Goal: Task Accomplishment & Management: Manage account settings

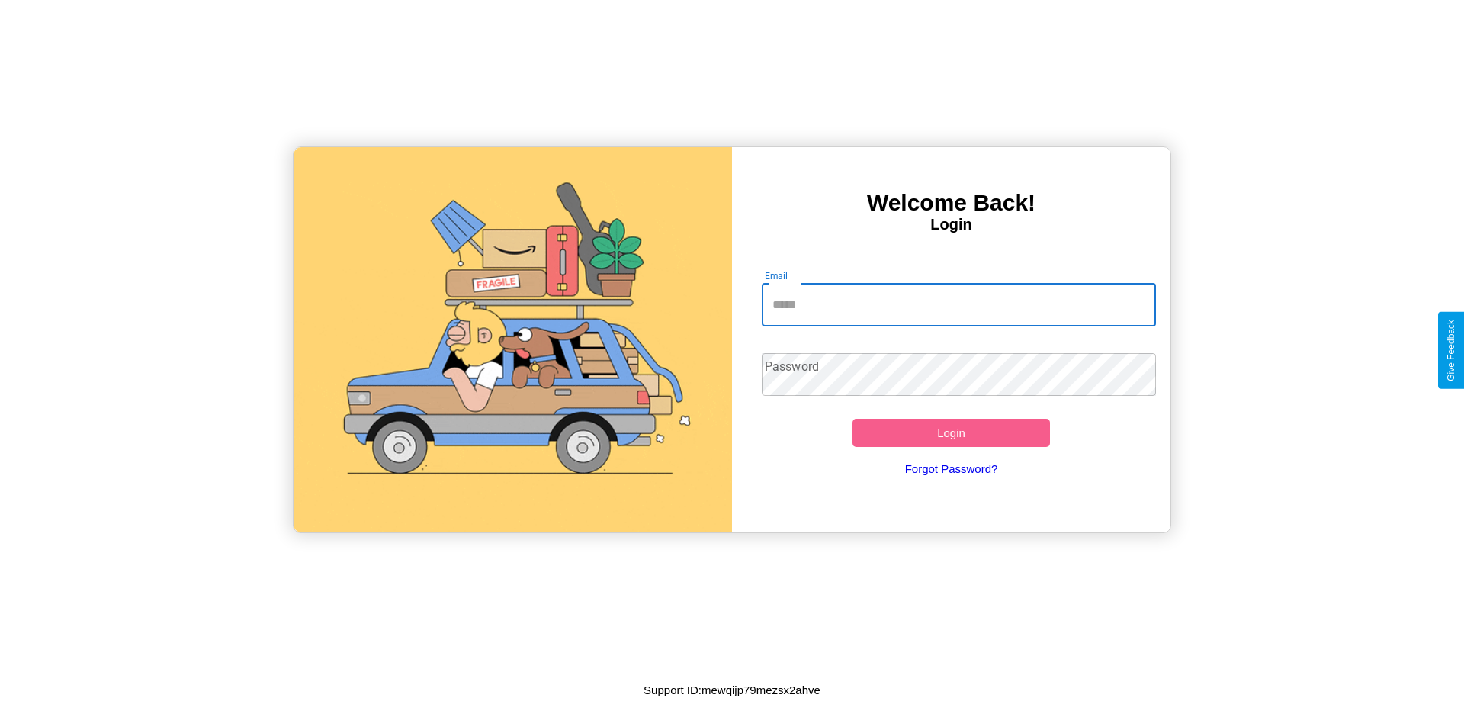
click at [959, 304] on input "Email" at bounding box center [959, 305] width 395 height 43
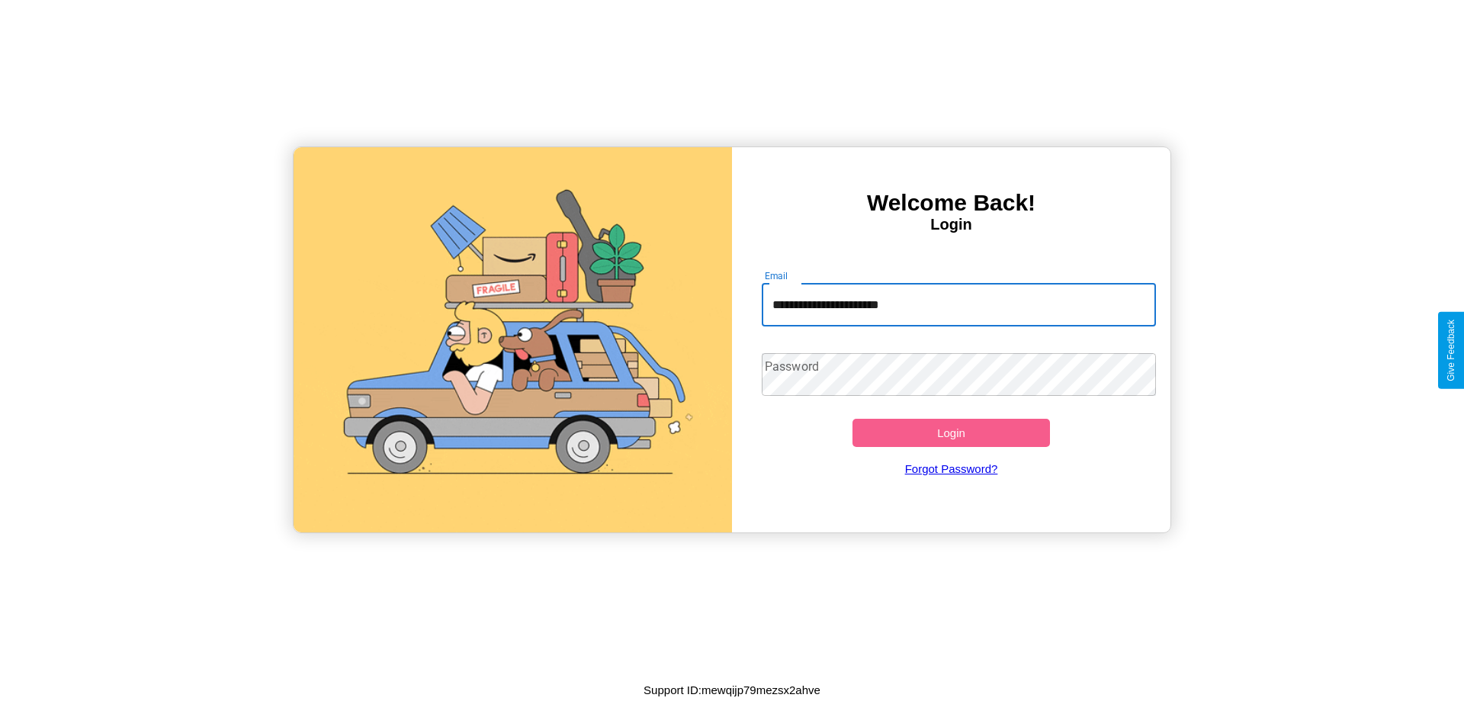
type input "**********"
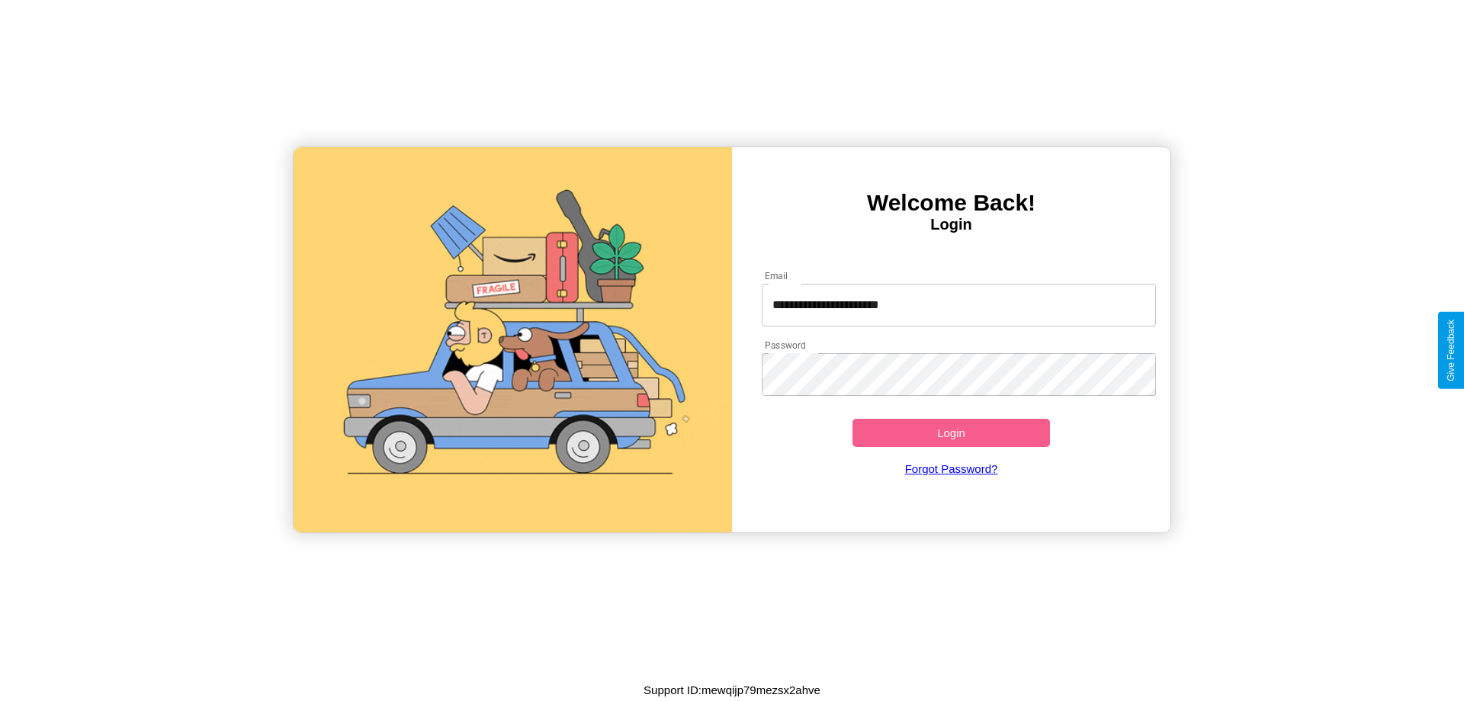
click at [951, 432] on button "Login" at bounding box center [952, 433] width 198 height 28
